Goal: Find specific page/section: Find specific page/section

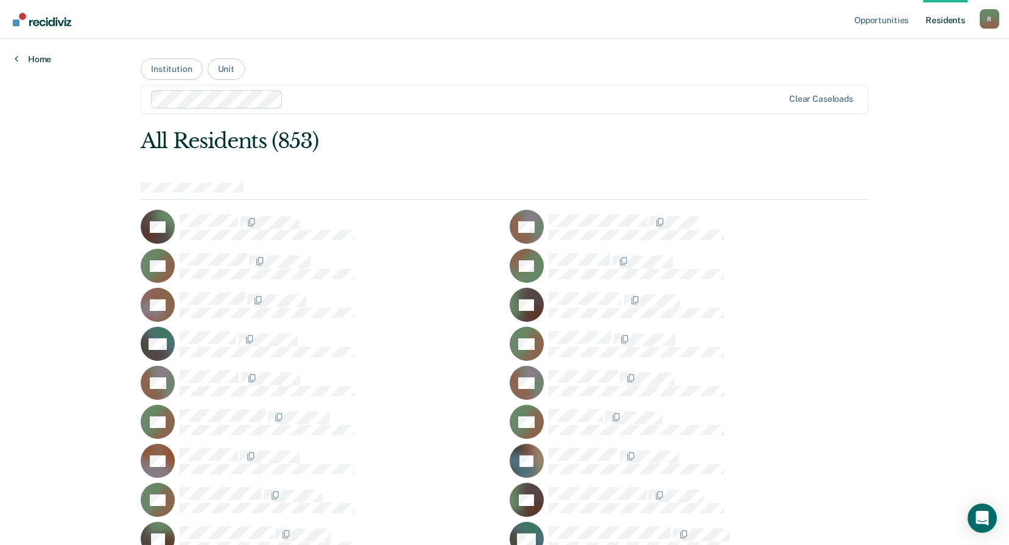
click at [32, 55] on link "Home" at bounding box center [33, 59] width 37 height 11
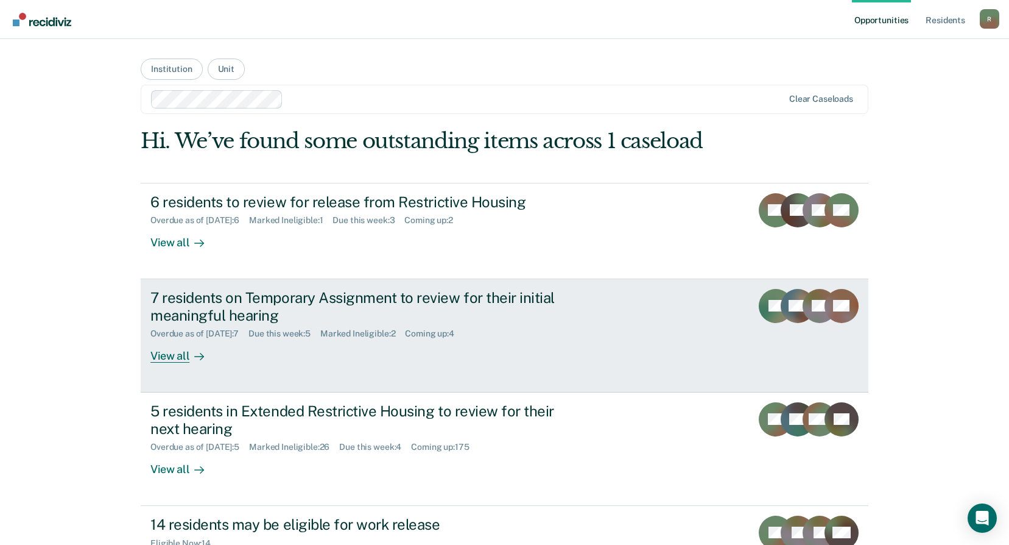
click at [182, 352] on div "View all" at bounding box center [184, 351] width 68 height 24
